Goal: Task Accomplishment & Management: Use online tool/utility

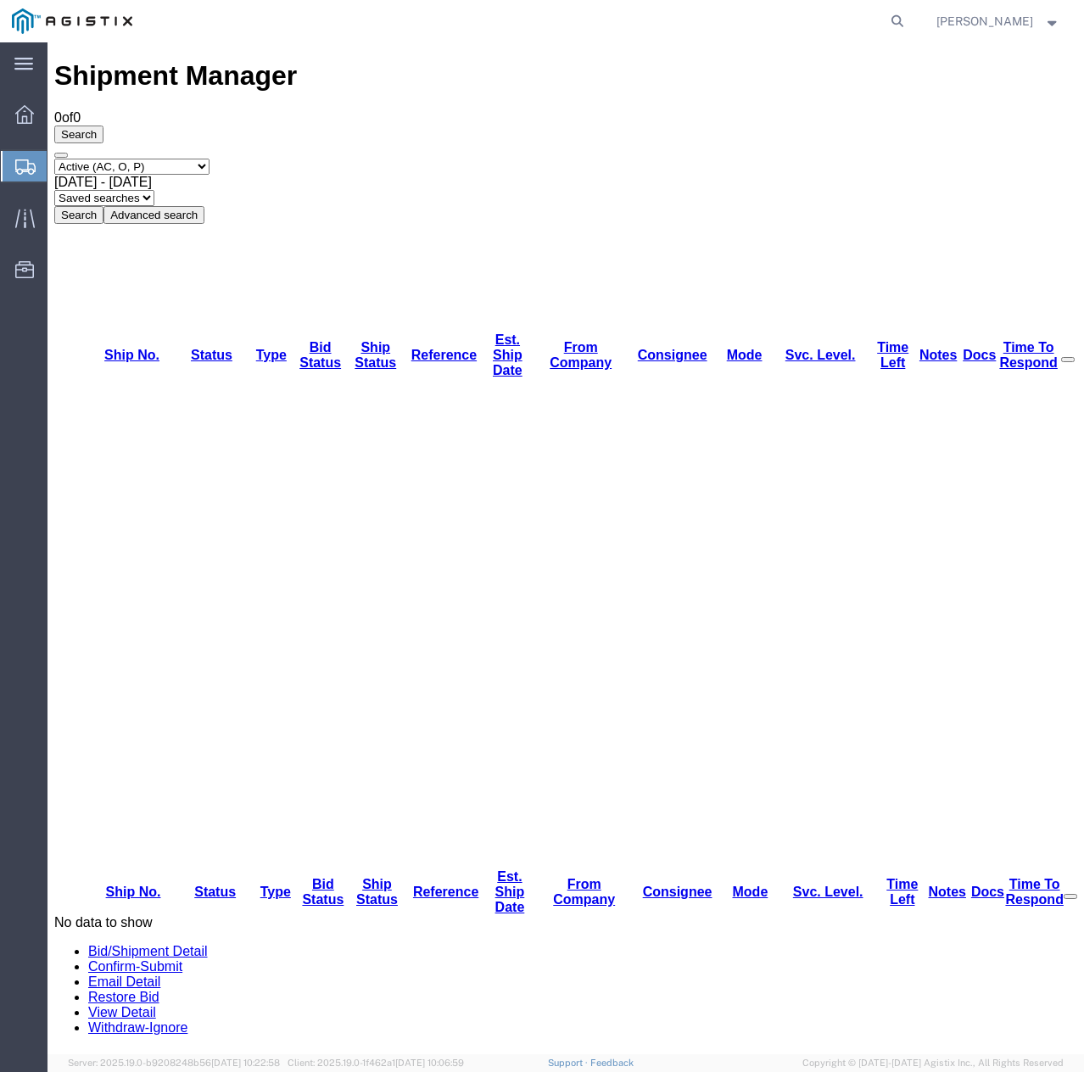
click at [204, 159] on select "Select status Active (AC, O, P) All Approved Awaiting Confirmation (AC) Booked …" at bounding box center [131, 167] width 155 height 16
select select "ALL"
click at [54, 159] on select "Select status Active (AC, O, P) All Approved Awaiting Confirmation (AC) Booked …" at bounding box center [131, 167] width 155 height 16
click at [103, 206] on button "Search" at bounding box center [78, 215] width 49 height 18
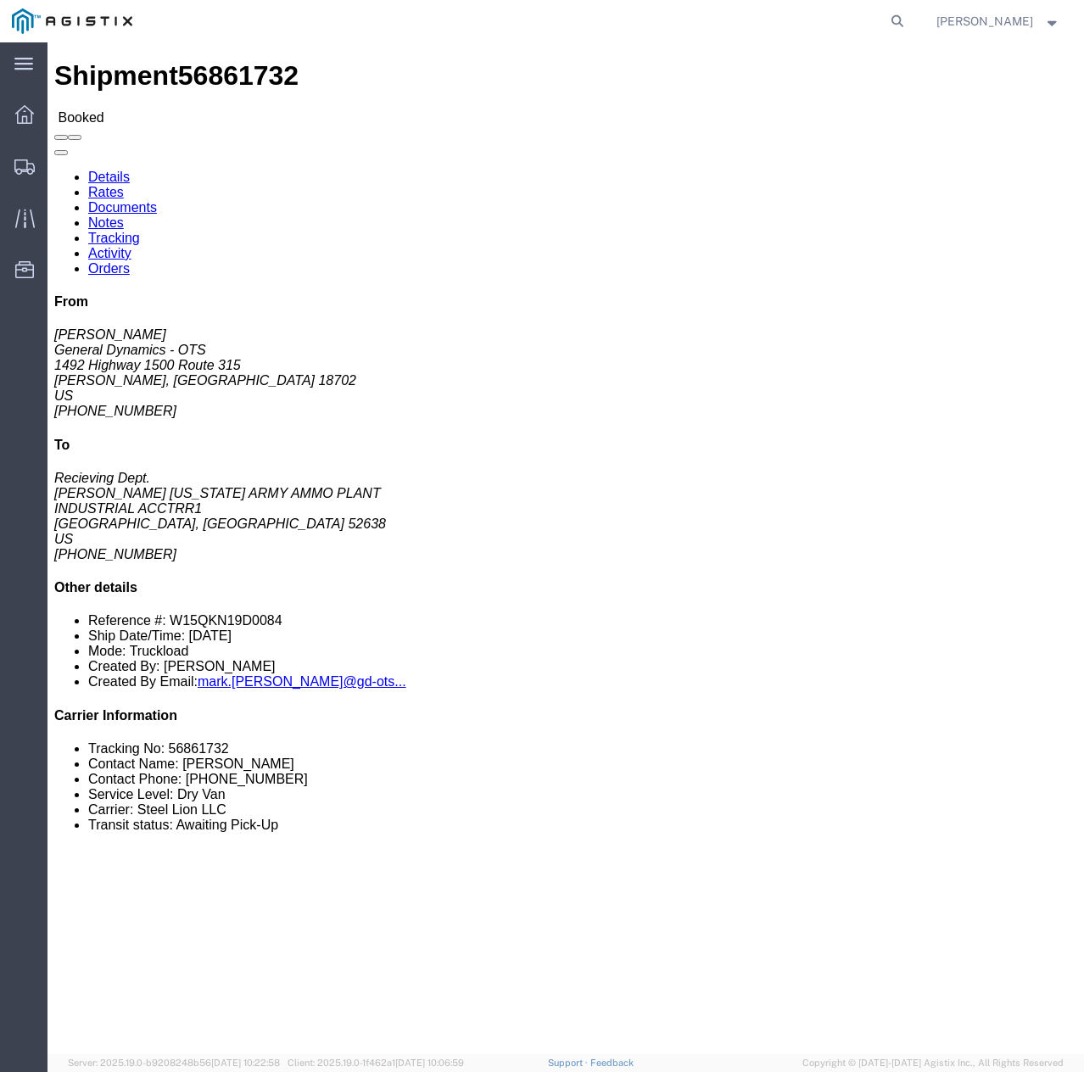
click link "Tracking"
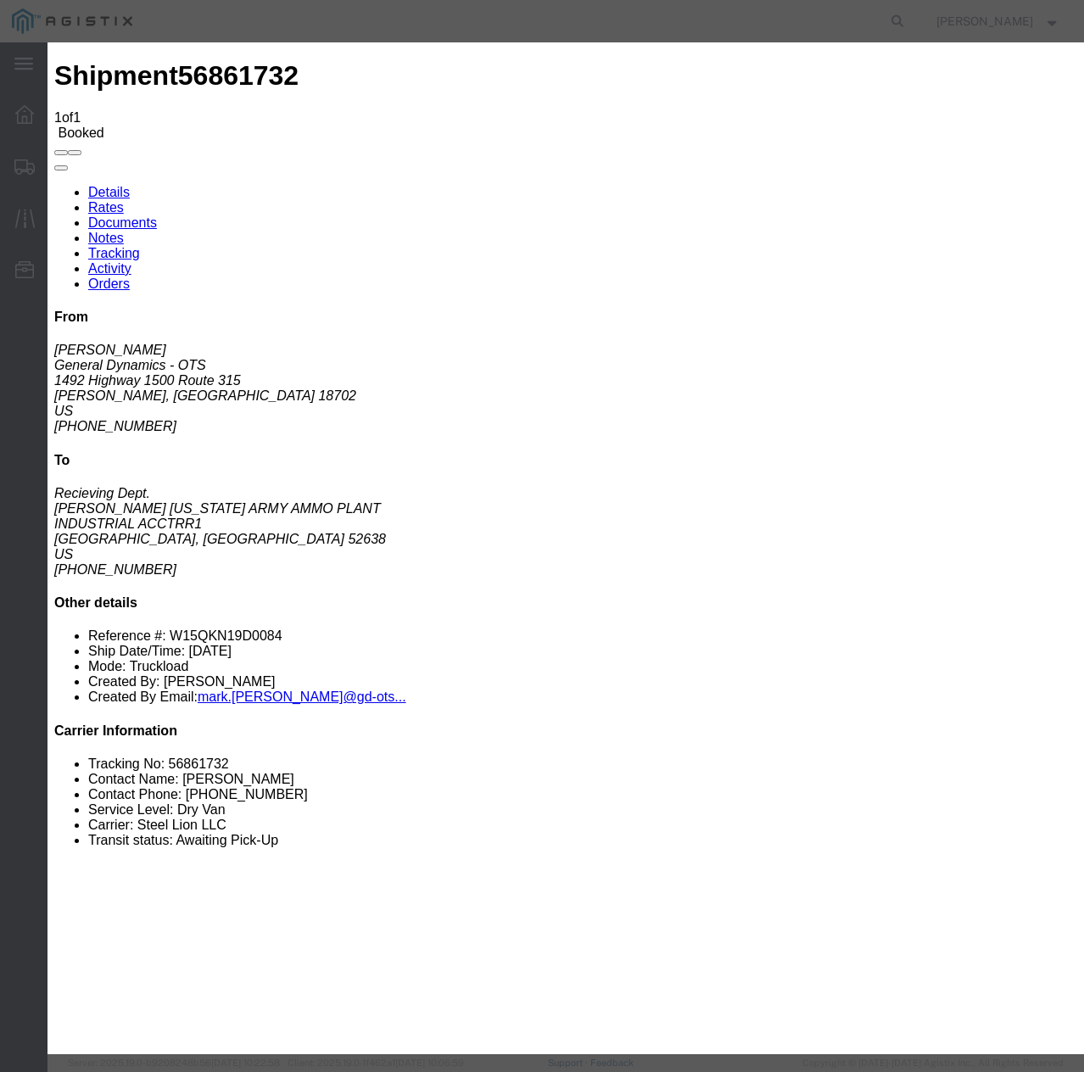
type input "09/22/2025"
type input "10:00 AM"
select select "INTRANST"
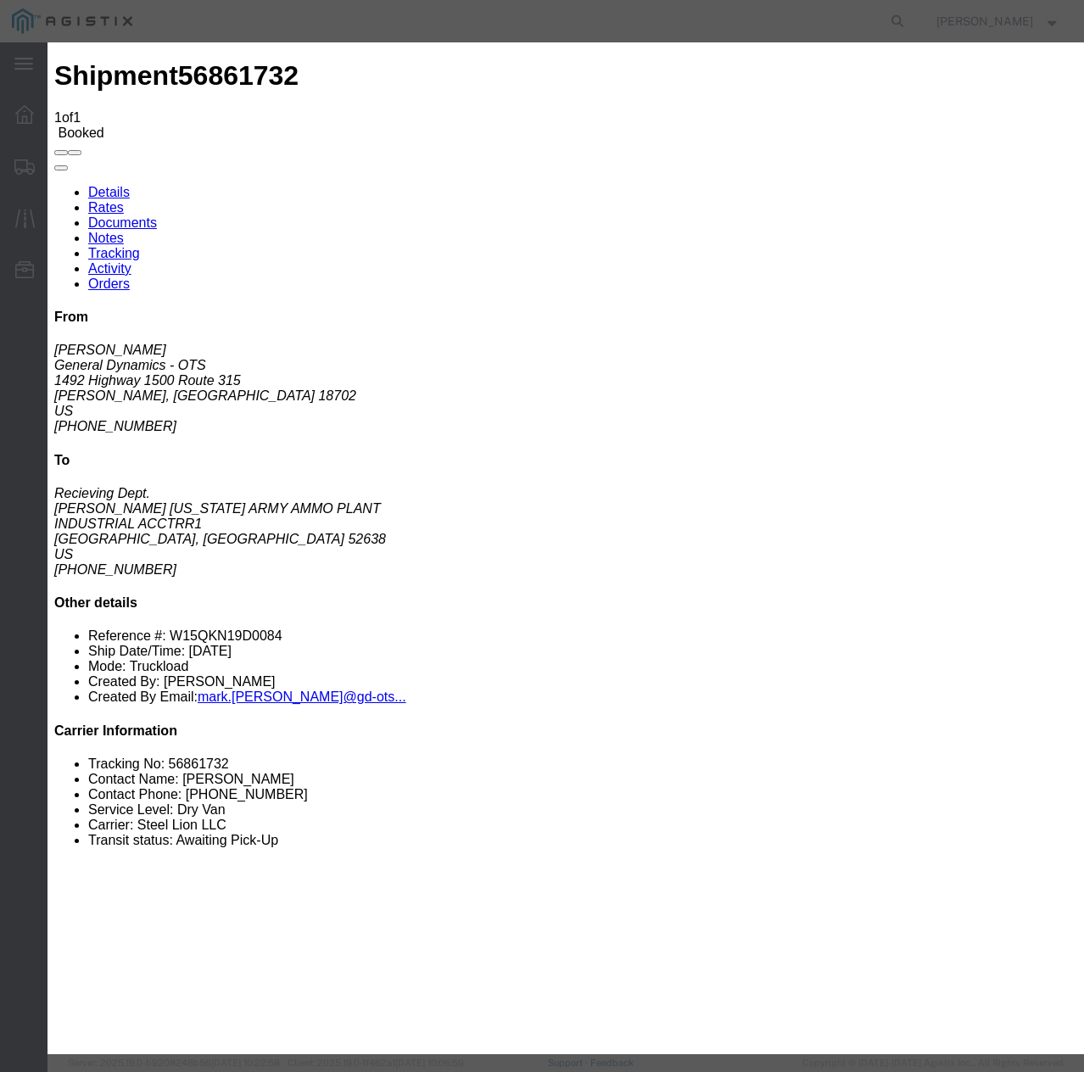
select select "22873"
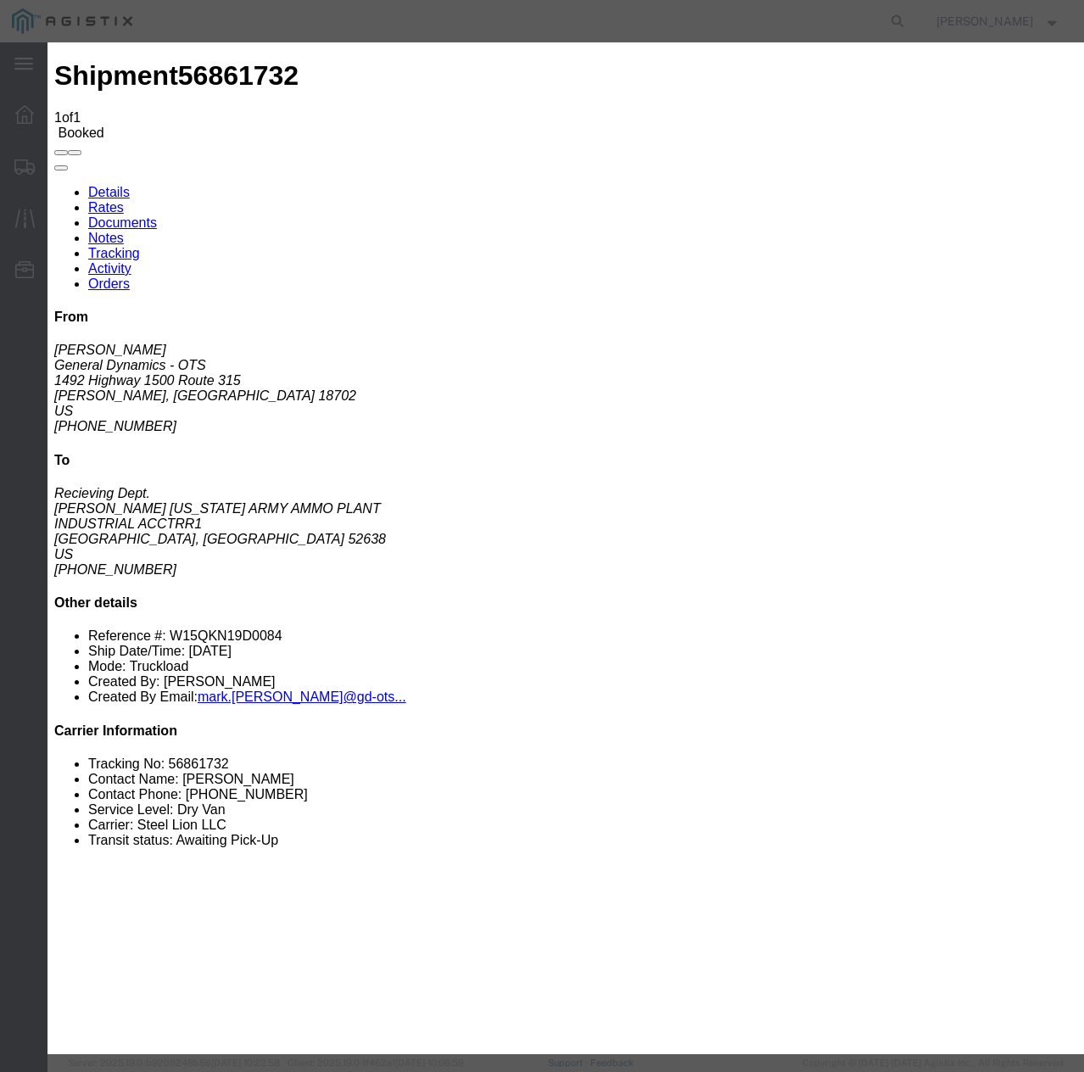
select select "TL"
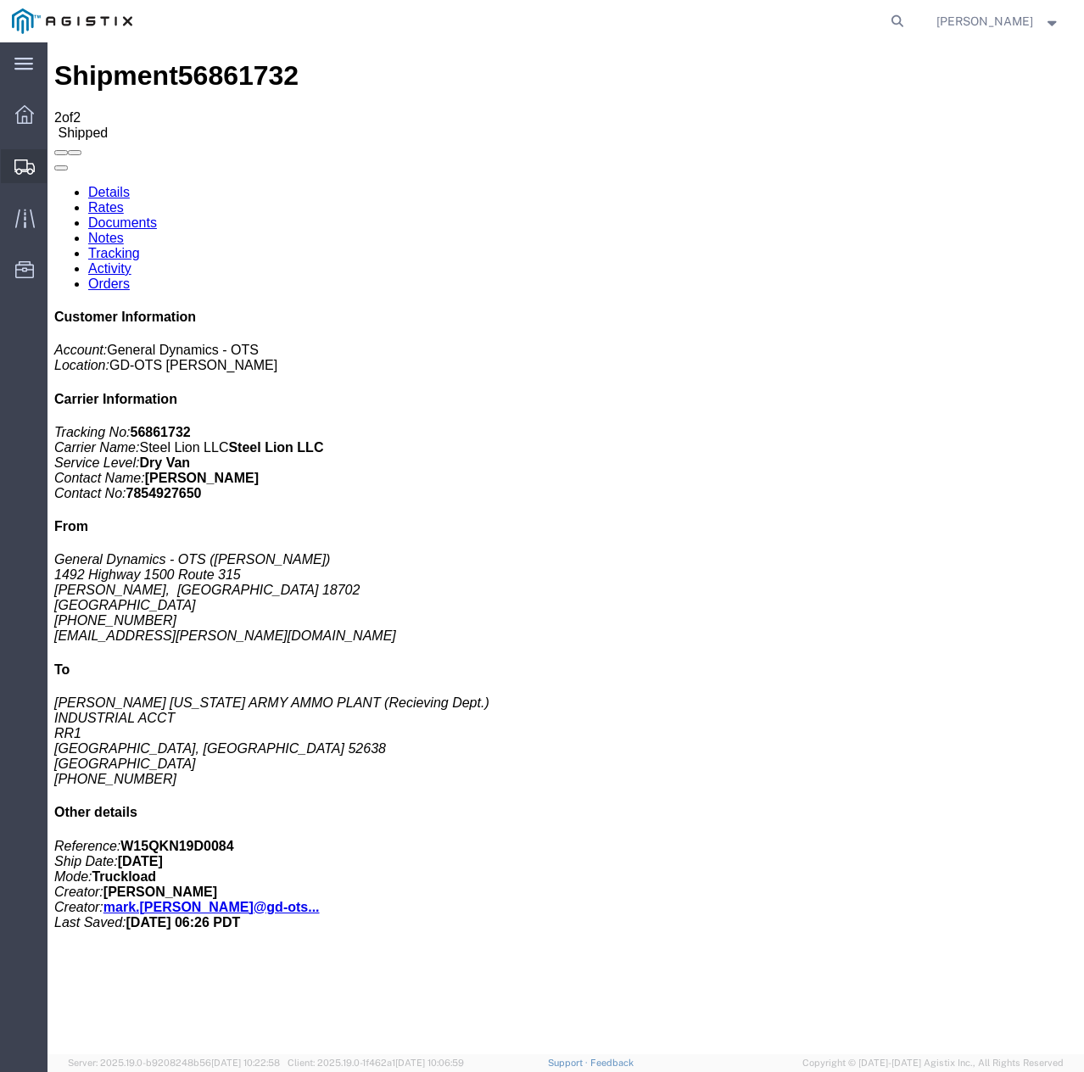
click at [25, 164] on icon at bounding box center [24, 166] width 20 height 15
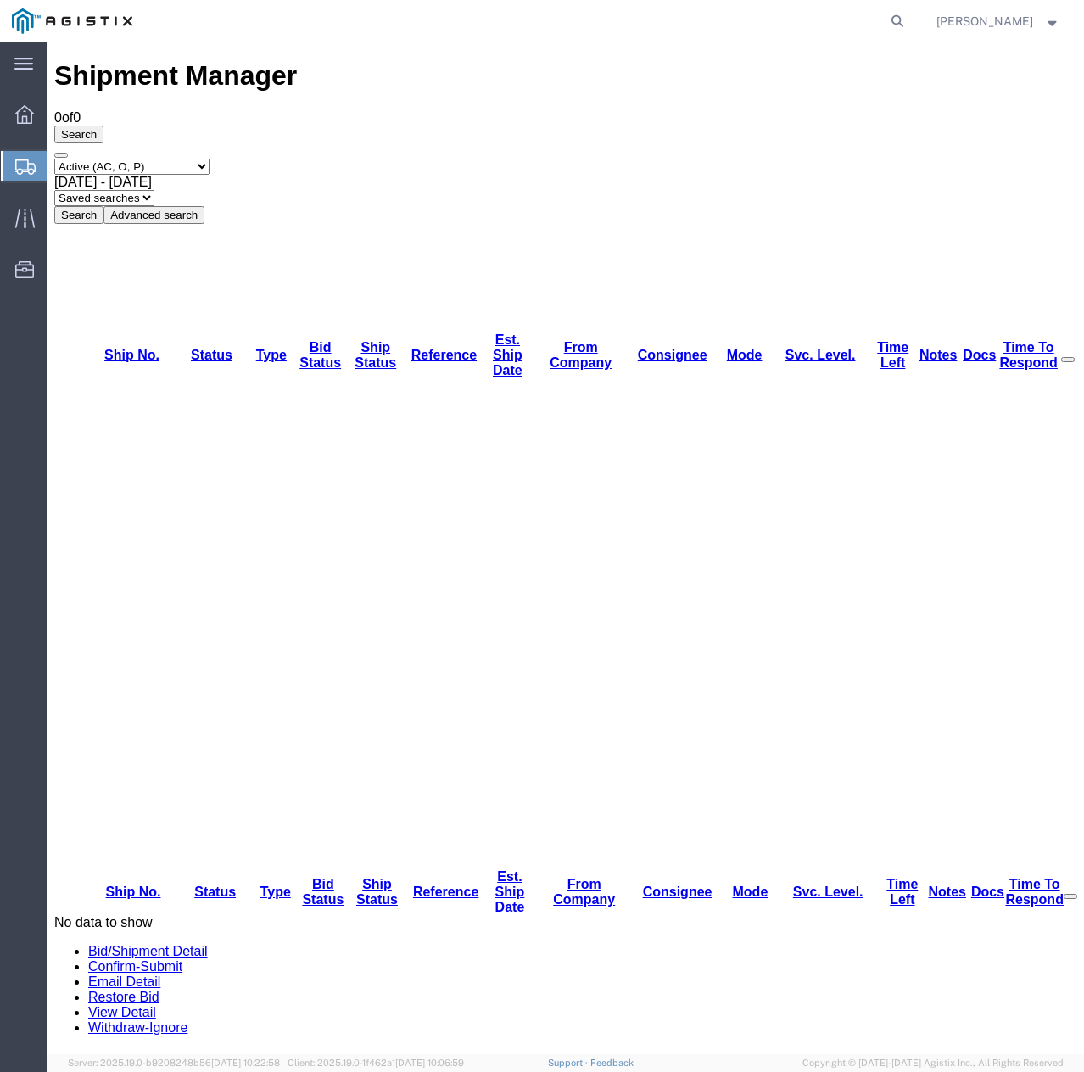
click at [206, 159] on select "Select status Active (AC, O, P) All Approved Awaiting Confirmation (AC) Booked …" at bounding box center [131, 167] width 155 height 16
select select "ALL"
click at [54, 159] on select "Select status Active (AC, O, P) All Approved Awaiting Confirmation (AC) Booked …" at bounding box center [131, 167] width 155 height 16
click at [103, 206] on button "Search" at bounding box center [78, 215] width 49 height 18
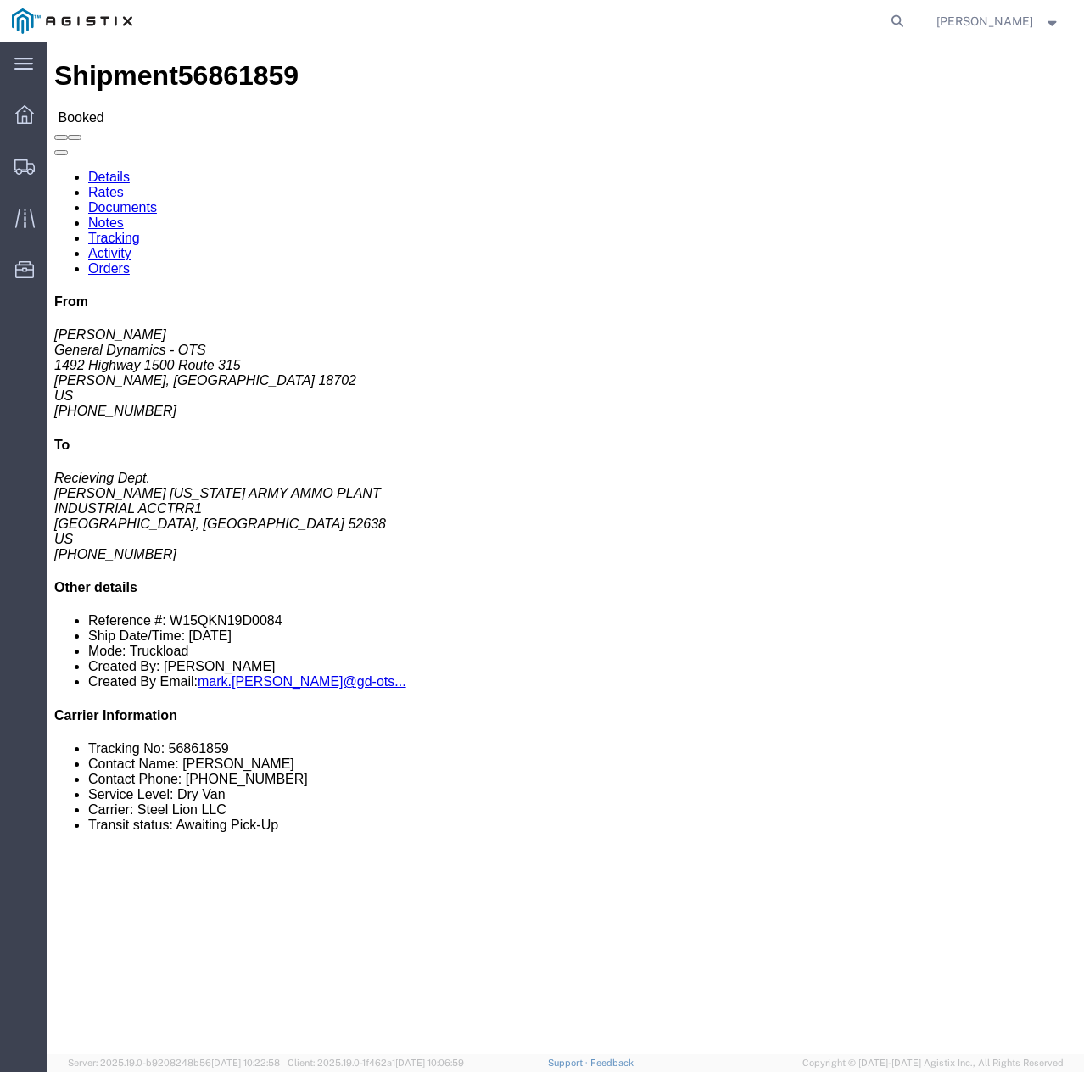
click link "Notes"
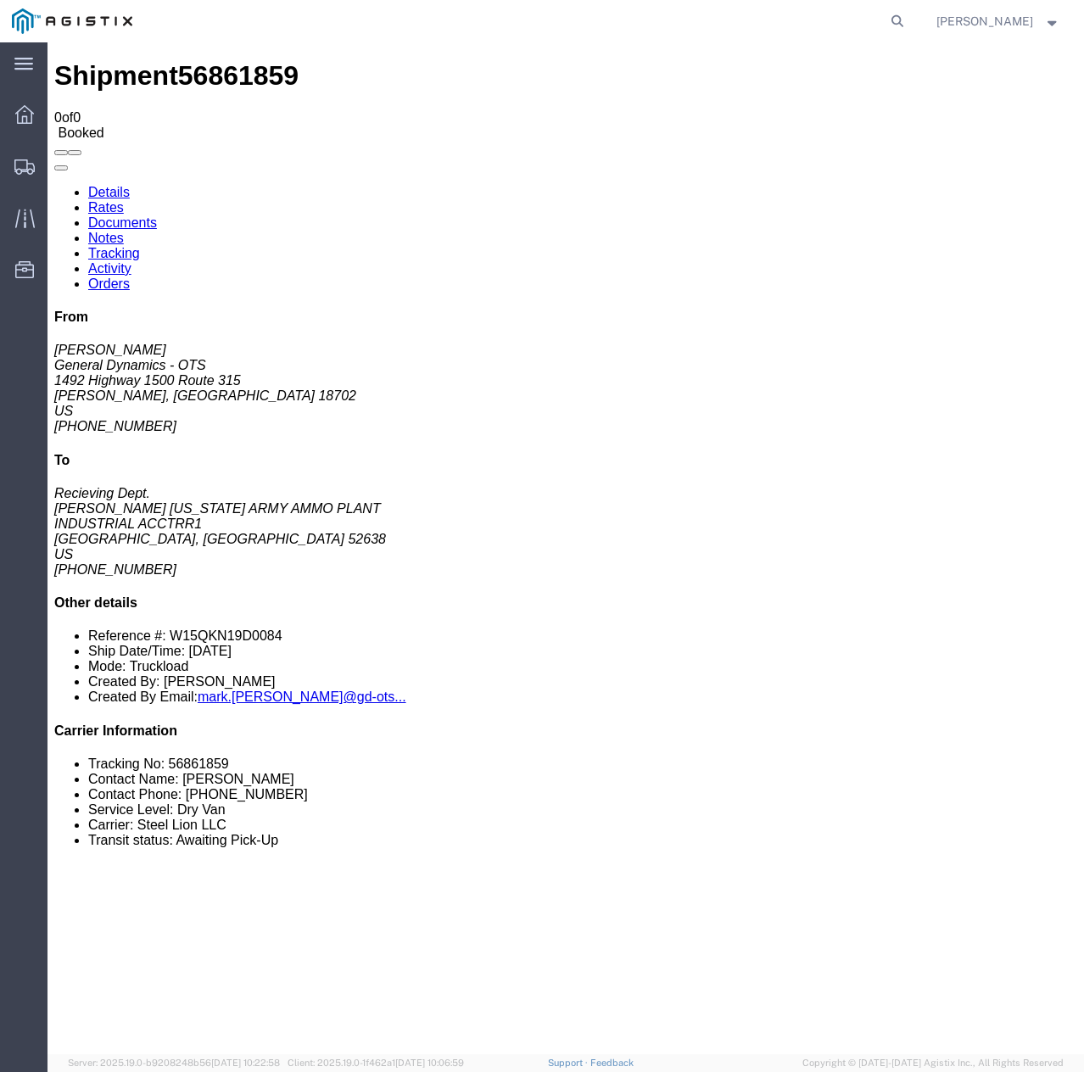
click at [140, 246] on link "Tracking" at bounding box center [114, 253] width 52 height 14
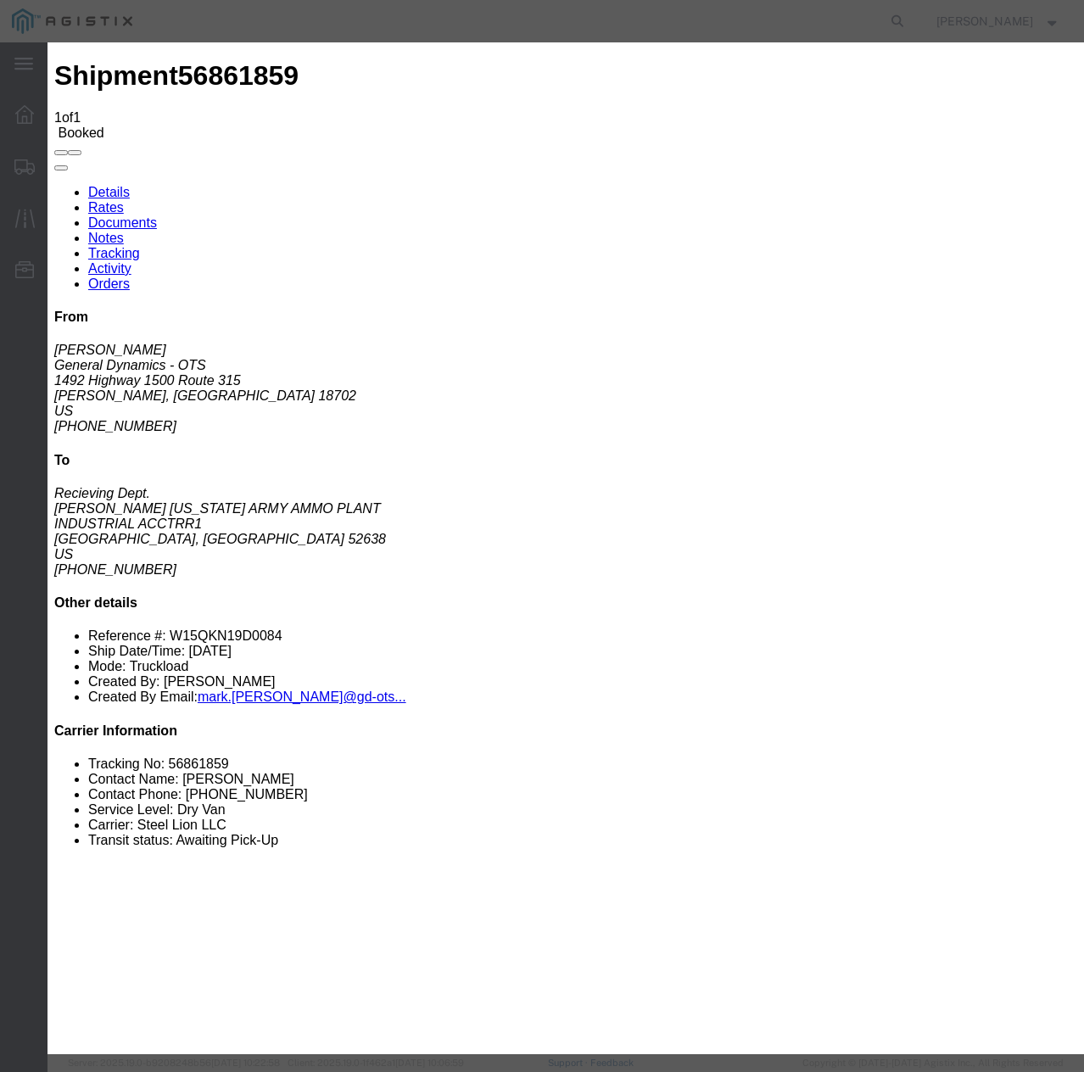
type input "09/22/2025"
type input "10:00 AM"
select select "INTRANST"
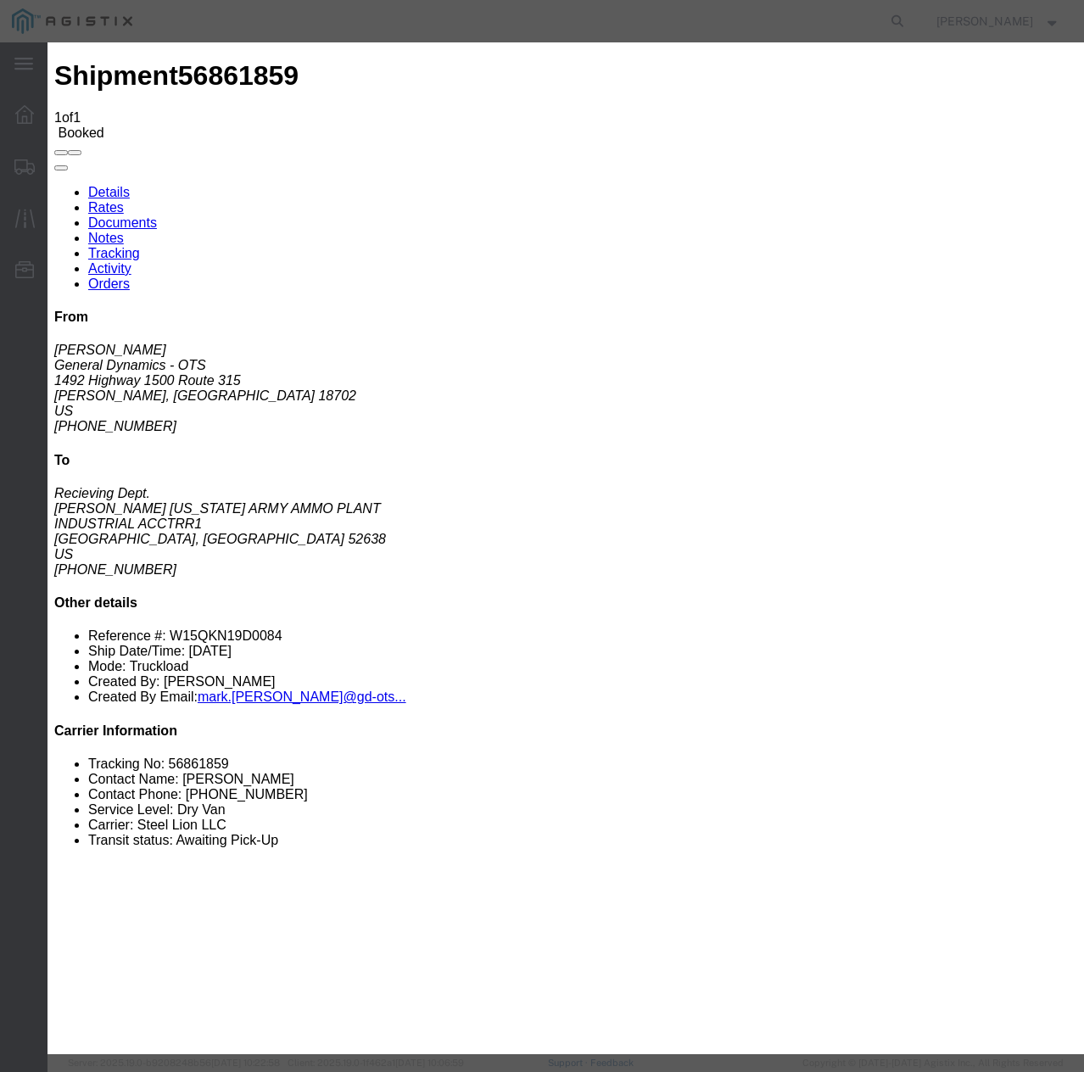
select select "22873"
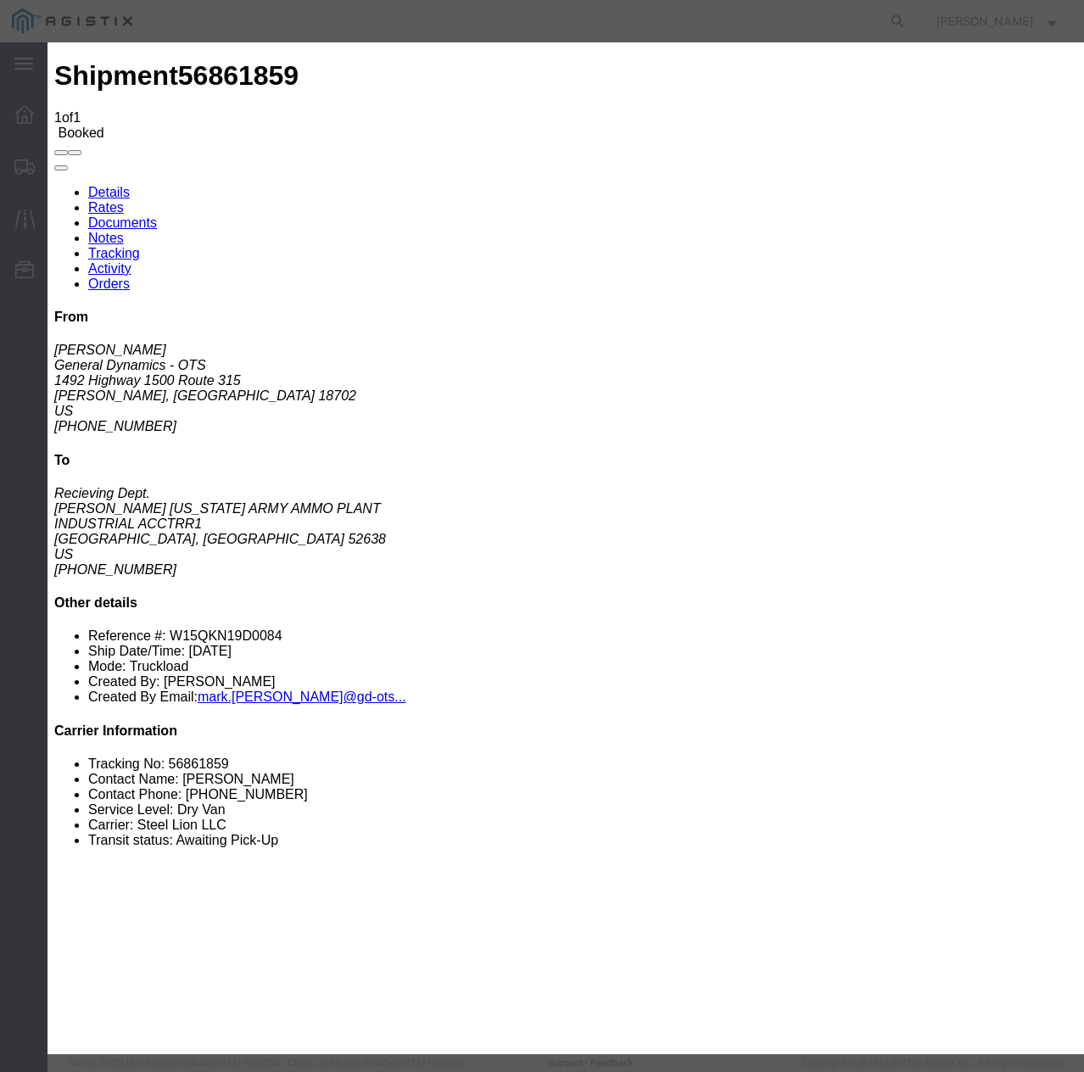
select select "TL"
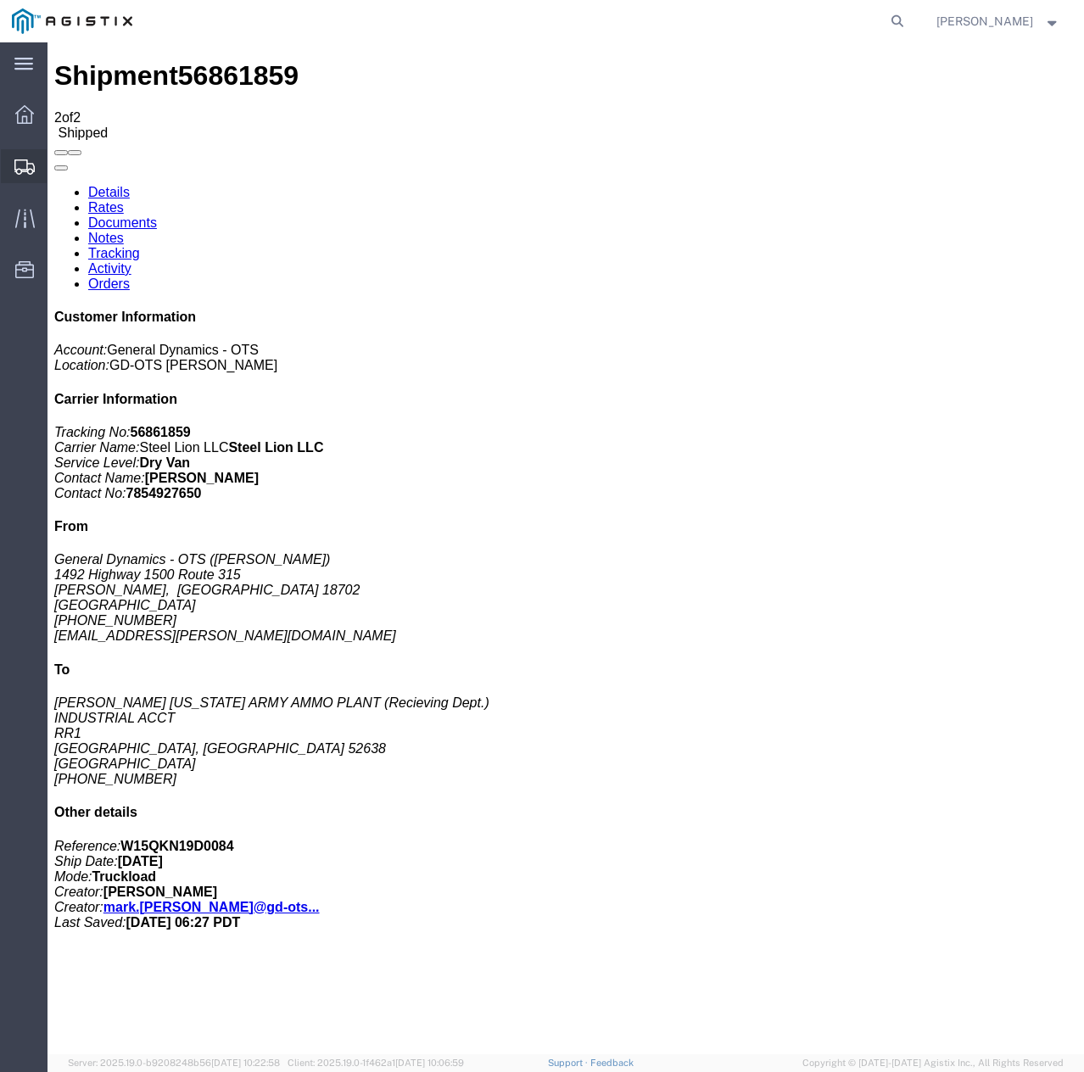
click at [29, 173] on icon at bounding box center [24, 166] width 20 height 15
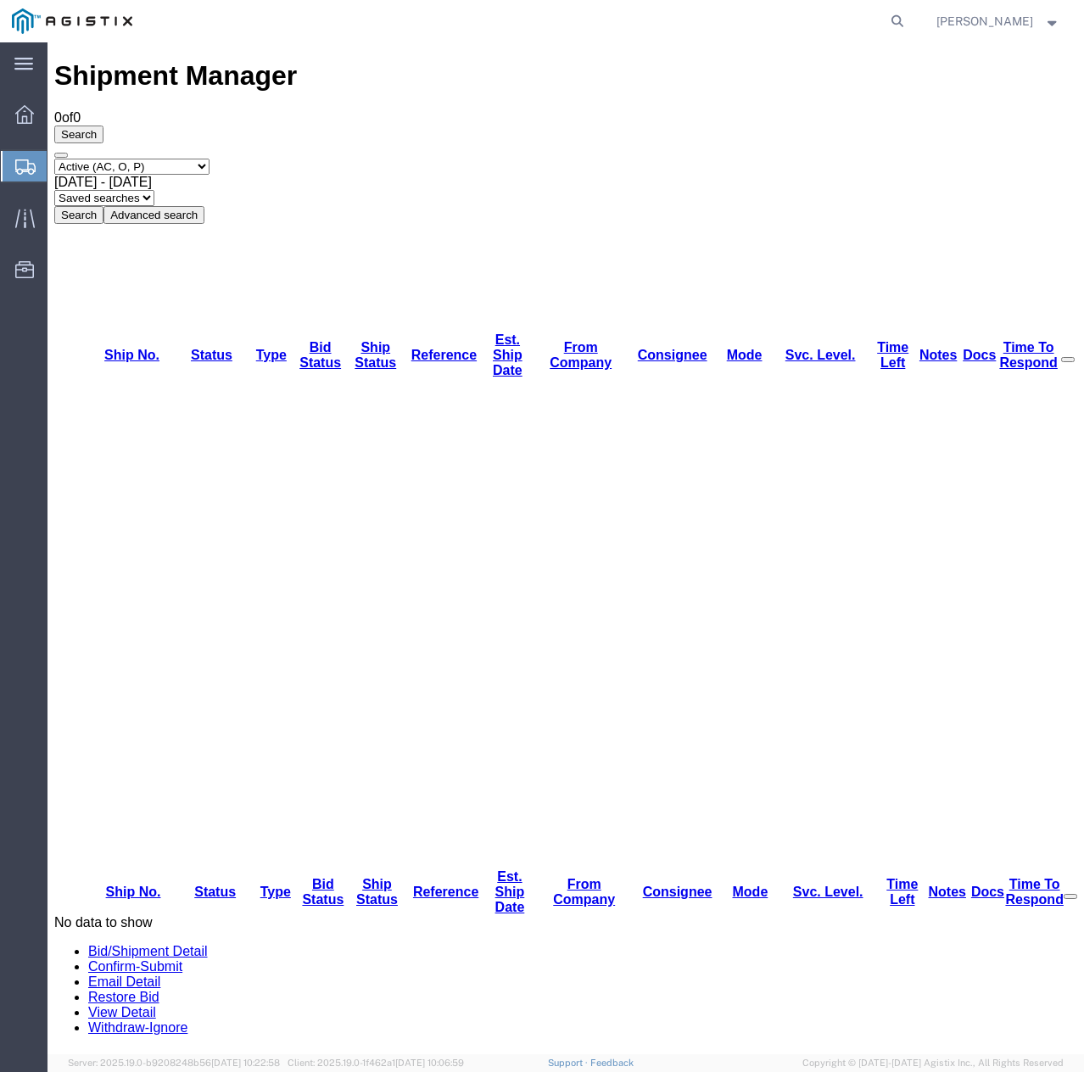
click at [151, 159] on select "Select status Active (AC, O, P) All Approved Awaiting Confirmation (AC) Booked …" at bounding box center [131, 167] width 155 height 16
select select "ALL"
click at [54, 159] on select "Select status Active (AC, O, P) All Approved Awaiting Confirmation (AC) Booked …" at bounding box center [131, 167] width 155 height 16
click at [103, 206] on button "Search" at bounding box center [78, 215] width 49 height 18
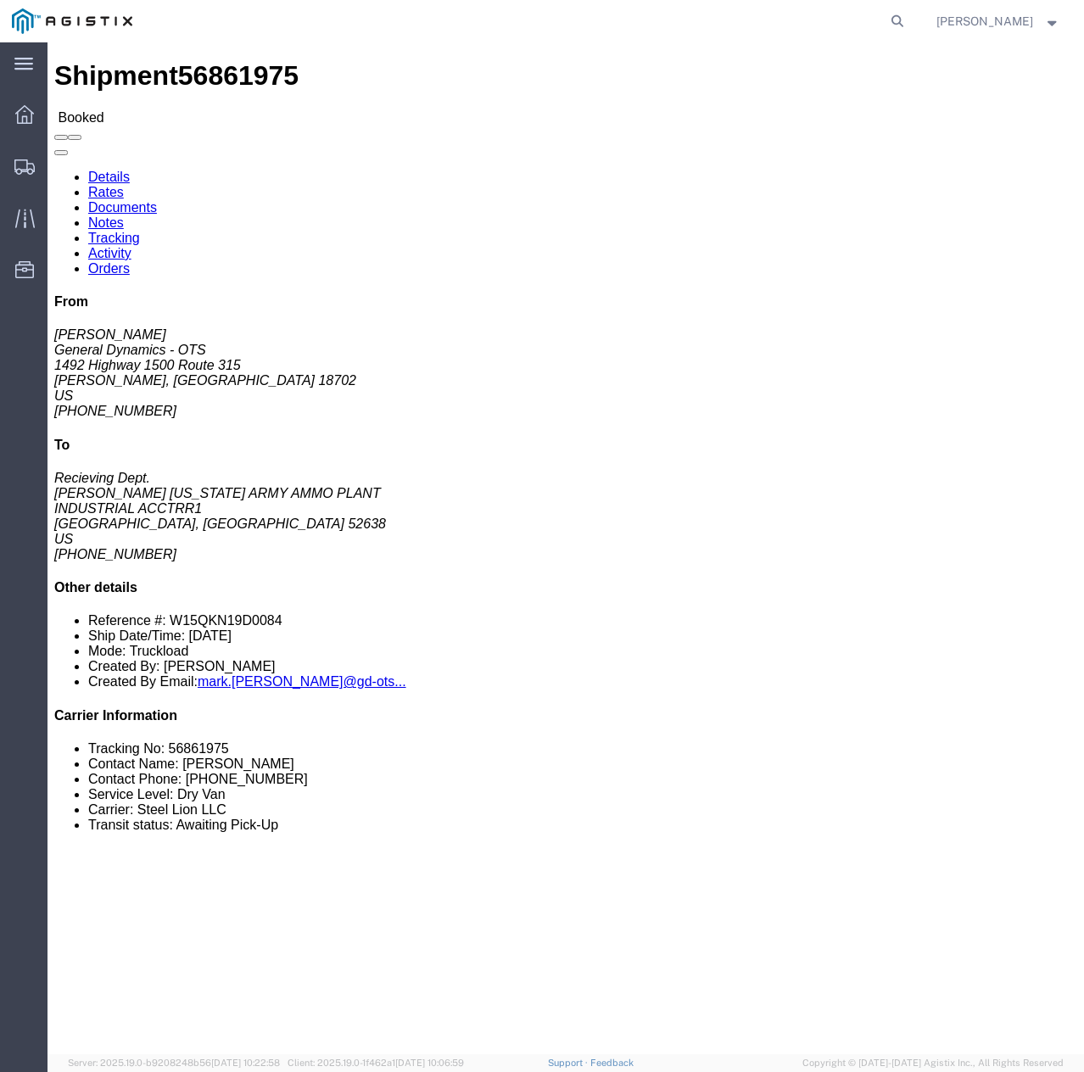
click link "Tracking"
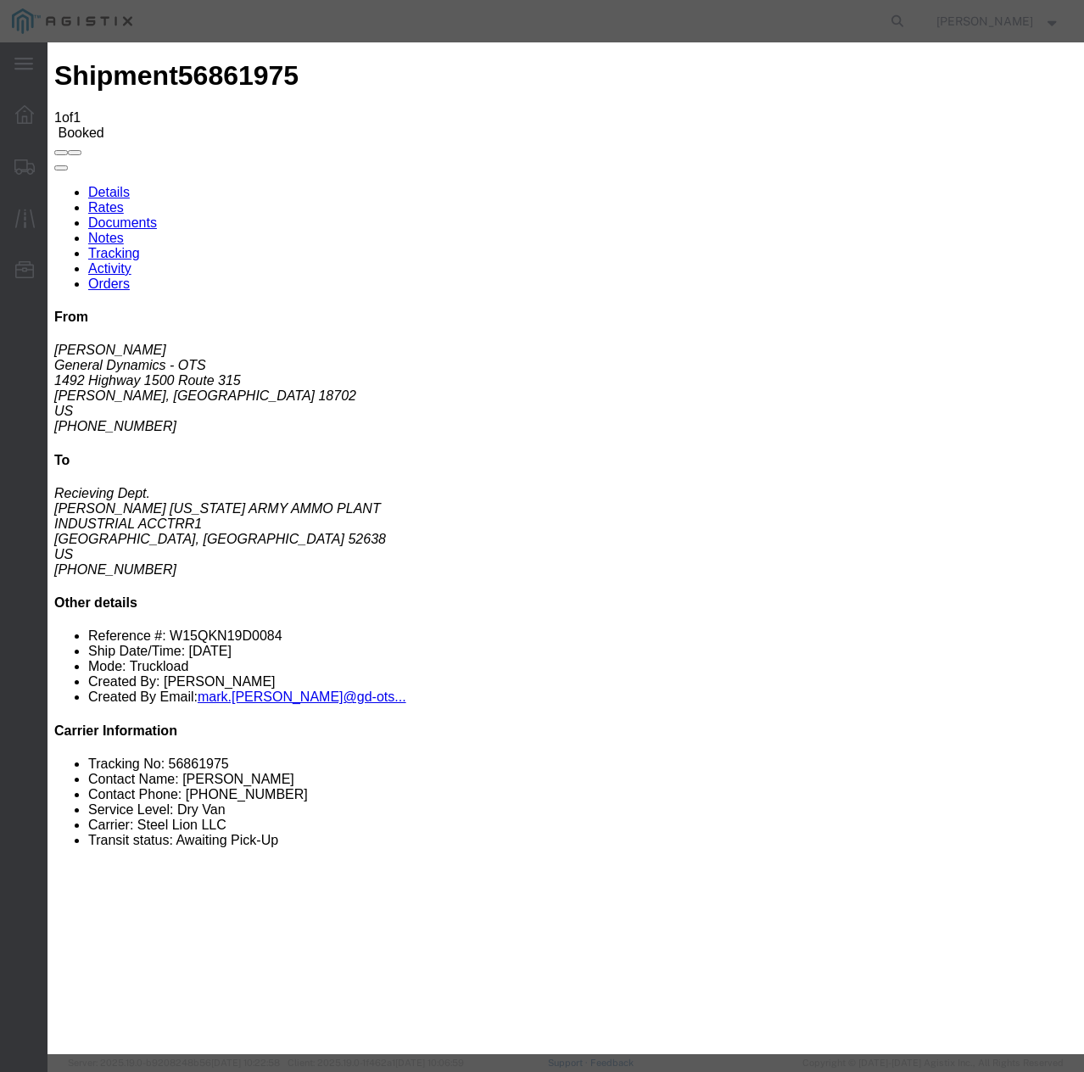
type input "09/22/2025"
type input "10:00 AM"
select select "INTRANST"
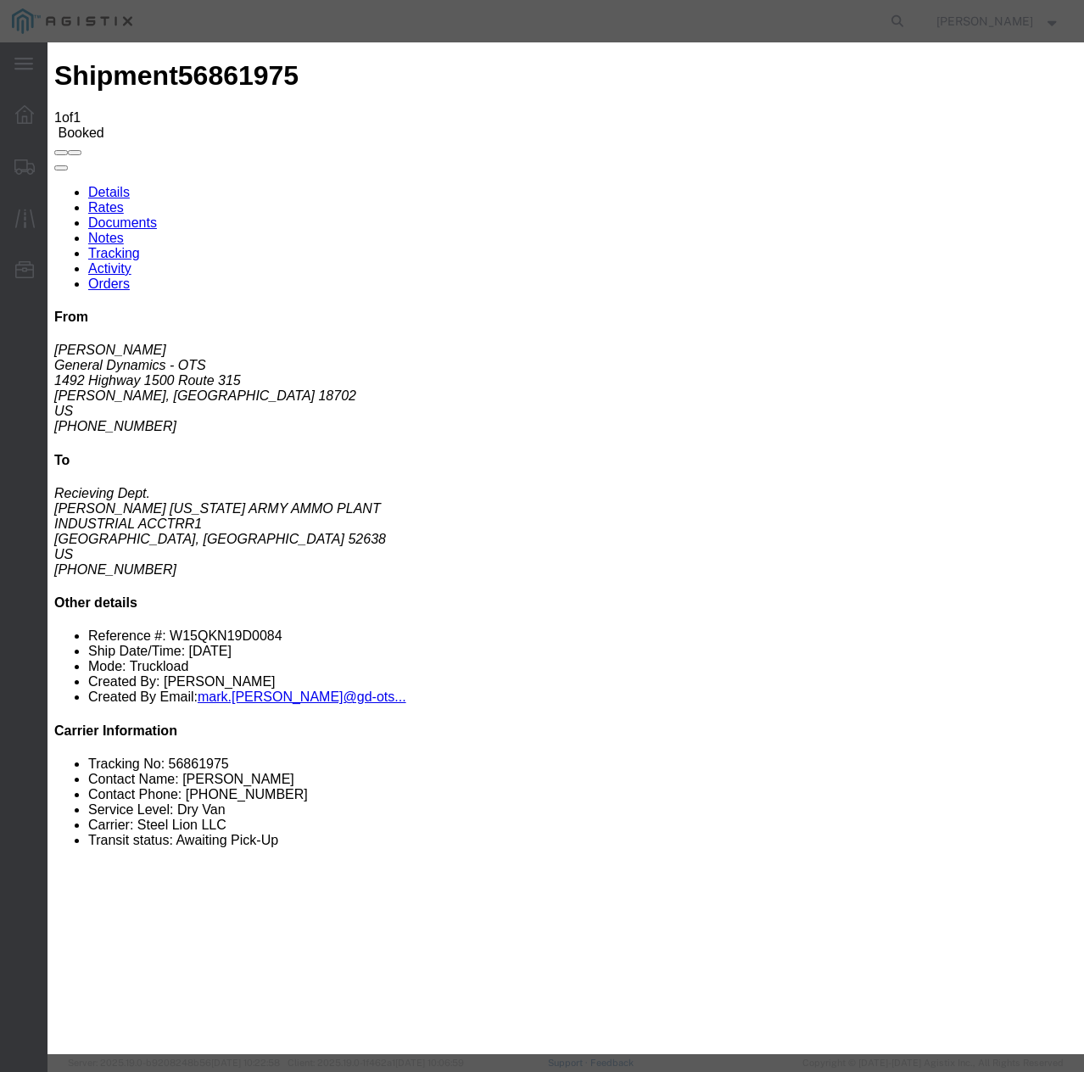
select select "22873"
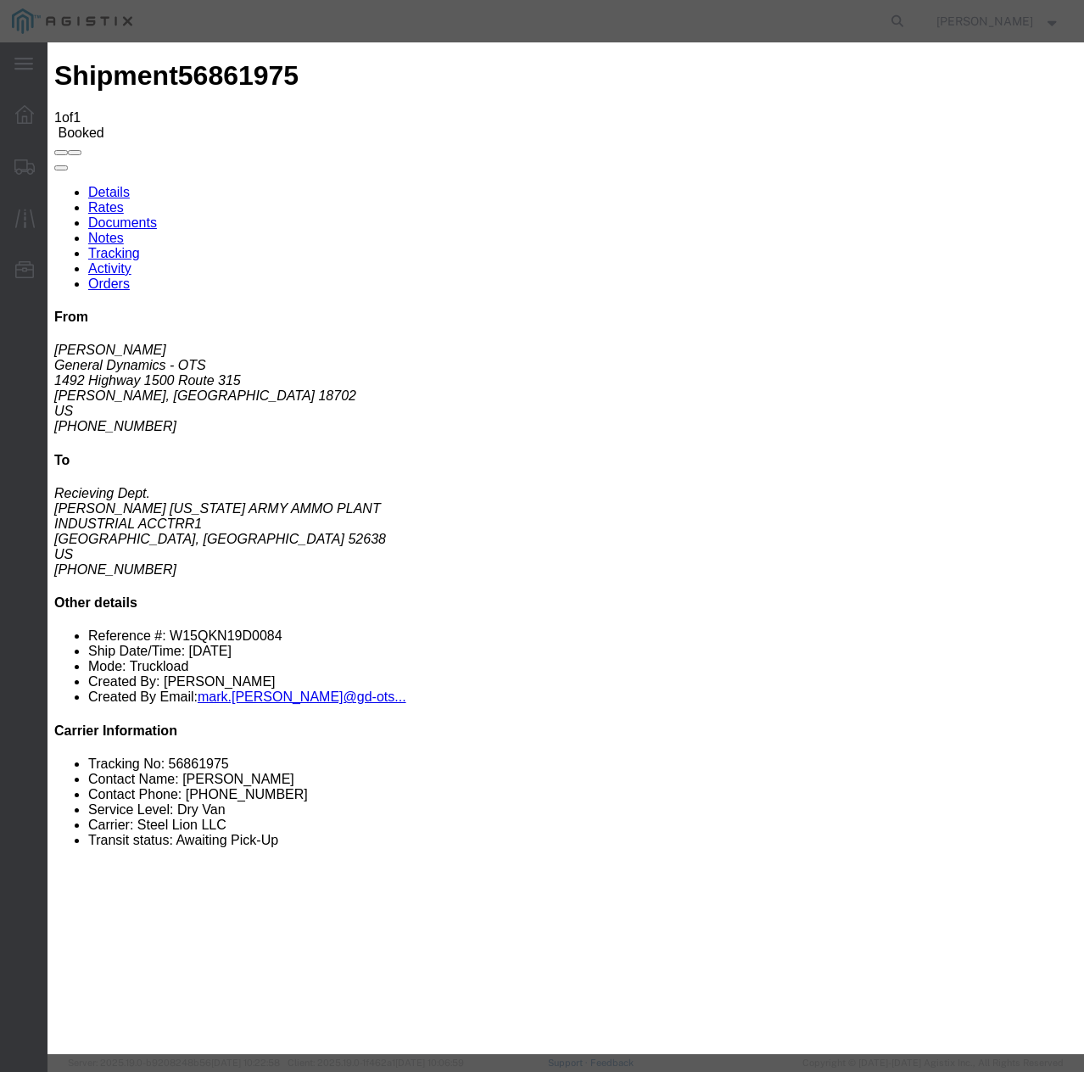
select select "TL"
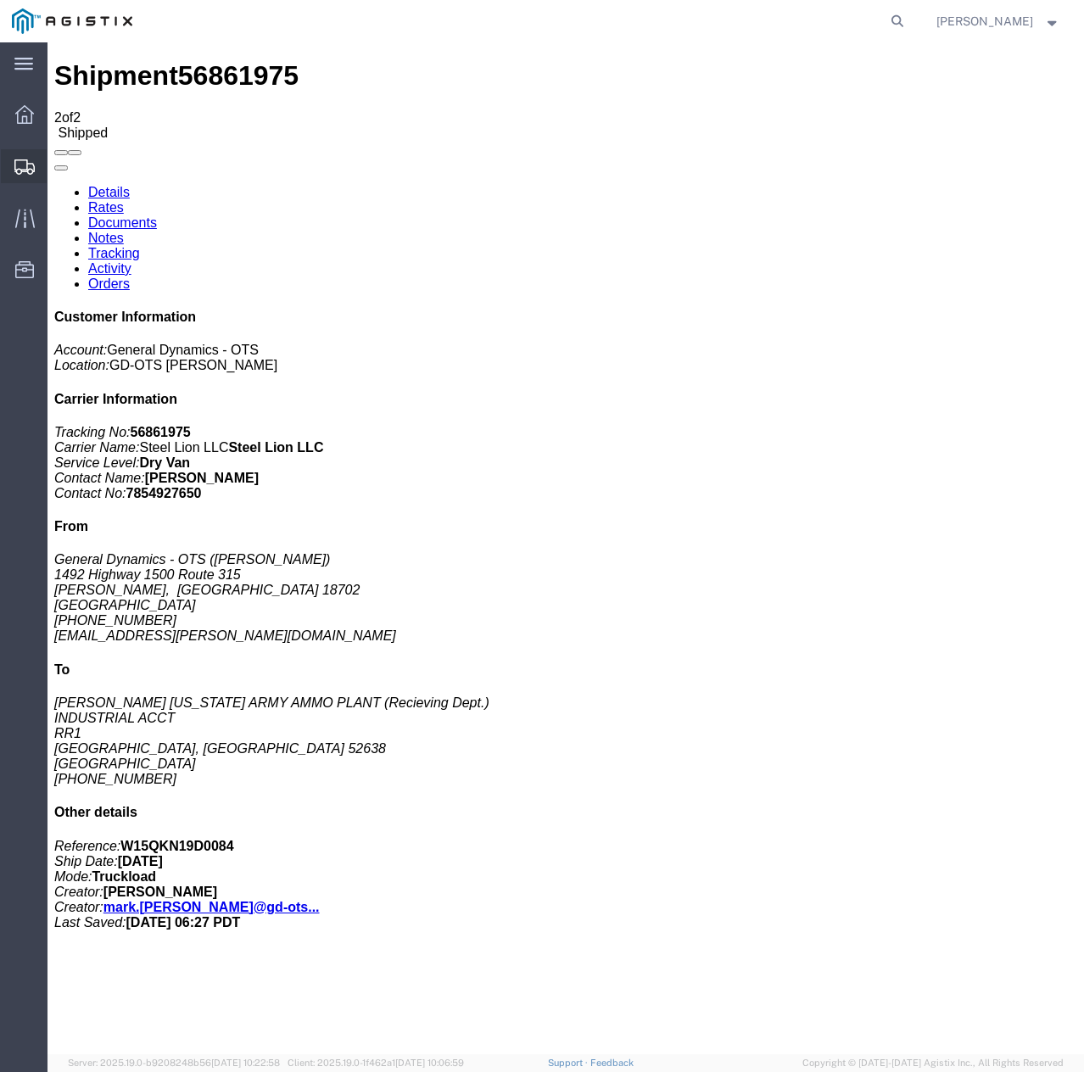
click at [31, 167] on icon at bounding box center [24, 166] width 20 height 15
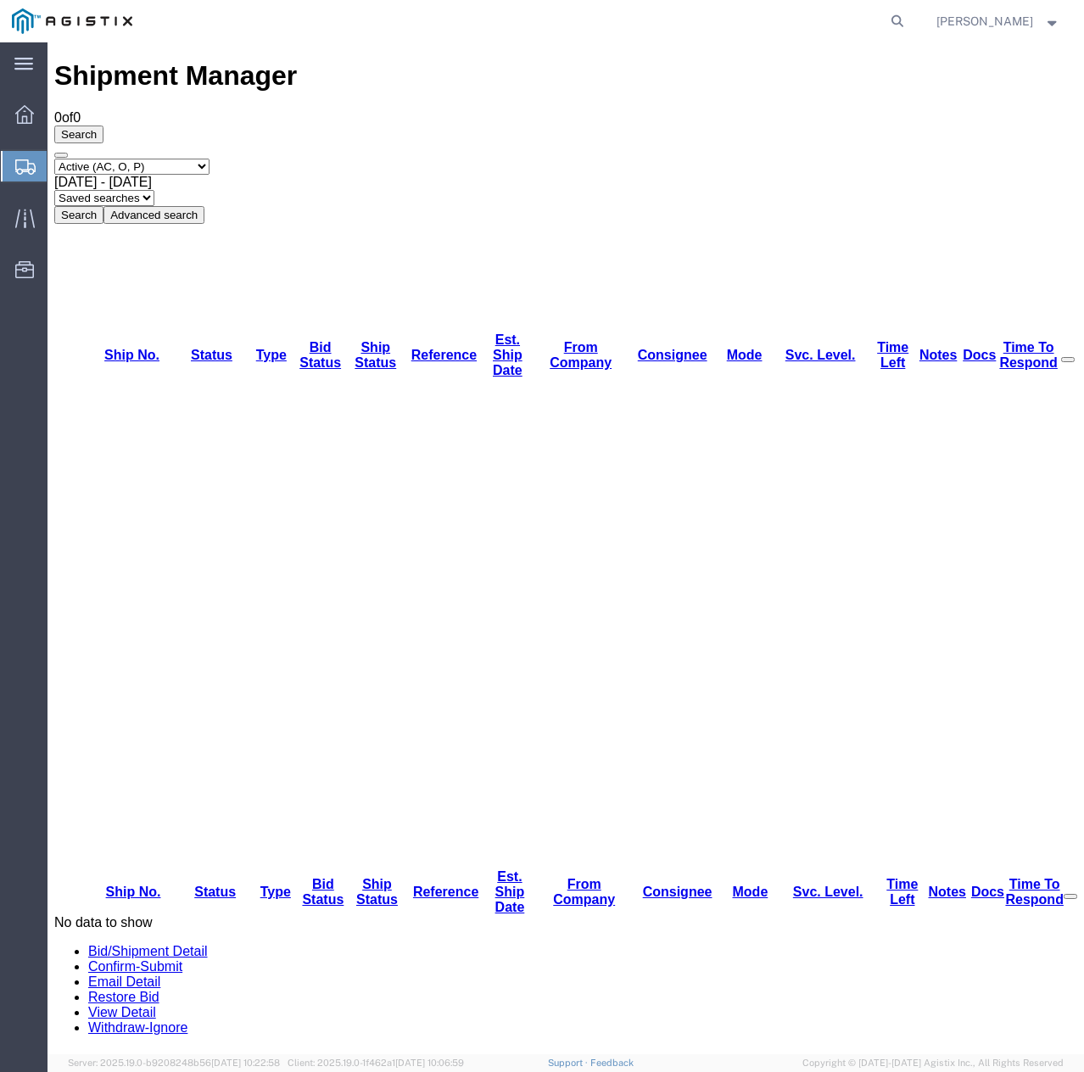
click at [210, 159] on select "Select status Active (AC, O, P) All Approved Awaiting Confirmation (AC) Booked …" at bounding box center [131, 167] width 155 height 16
select select "ALL"
click at [54, 159] on select "Select status Active (AC, O, P) All Approved Awaiting Confirmation (AC) Booked …" at bounding box center [131, 167] width 155 height 16
click at [103, 206] on button "Search" at bounding box center [78, 215] width 49 height 18
